Goal: Transaction & Acquisition: Register for event/course

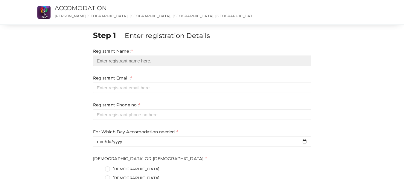
click at [137, 57] on input "text" at bounding box center [202, 61] width 218 height 10
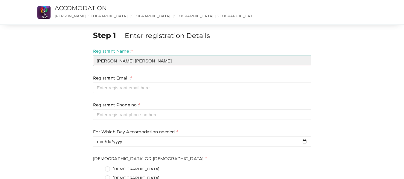
type input "Liz Paul Parakal"
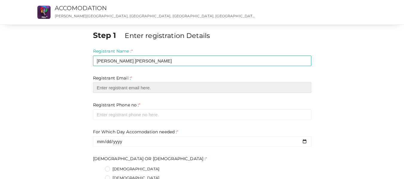
click at [135, 84] on input "email" at bounding box center [202, 88] width 218 height 10
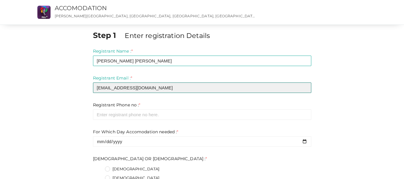
type input "lizpaulparakal@gmail.com"
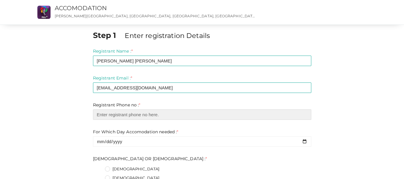
click at [151, 112] on input "number" at bounding box center [202, 114] width 218 height 10
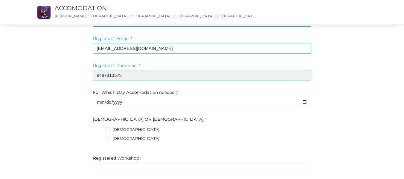
scroll to position [51, 0]
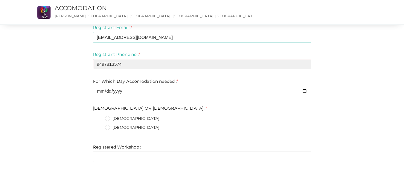
click at [304, 65] on input "9497813574" at bounding box center [202, 64] width 218 height 10
click at [304, 65] on input "9497813573" at bounding box center [202, 64] width 218 height 10
click at [304, 65] on input "9497813572" at bounding box center [202, 64] width 218 height 10
type input "9497813575"
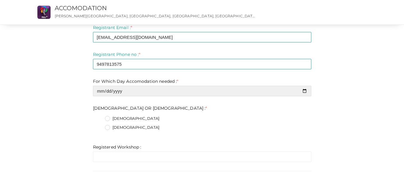
click at [302, 91] on input "date" at bounding box center [202, 91] width 218 height 10
type input "2025-10-18"
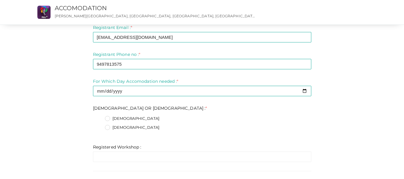
click at [108, 129] on label "FEMALE" at bounding box center [132, 128] width 55 height 6
click at [99, 126] on FEMALE\+1 "FEMALE" at bounding box center [99, 126] width 0 height 0
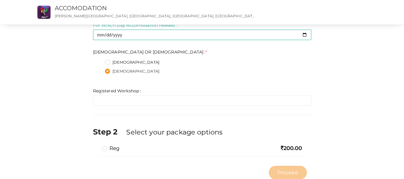
scroll to position [109, 0]
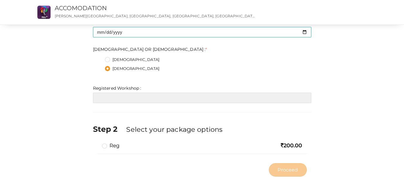
click at [218, 101] on input "text" at bounding box center [202, 98] width 218 height 10
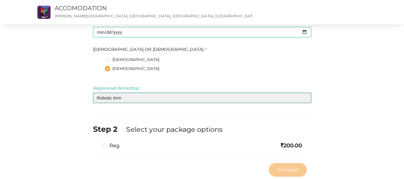
scroll to position [125, 0]
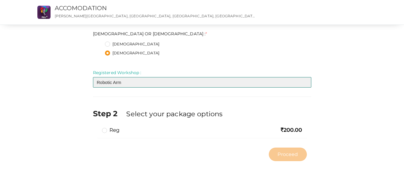
type input "Robotic Arm"
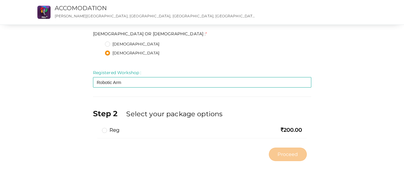
click at [105, 130] on label "reg" at bounding box center [111, 130] width 18 height 7
click at [96, 128] on input "reg" at bounding box center [96, 128] width 0 height 0
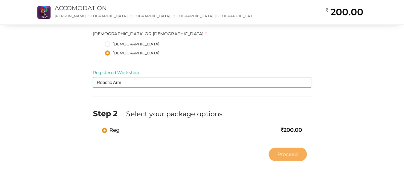
click at [290, 151] on button "Proceed" at bounding box center [288, 154] width 38 height 13
